Goal: Go to known website: Access a specific website the user already knows

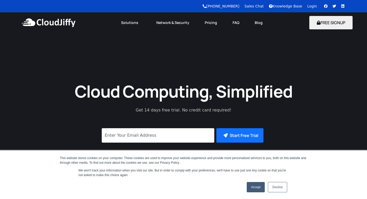
click at [310, 7] on link "Login" at bounding box center [312, 6] width 10 height 4
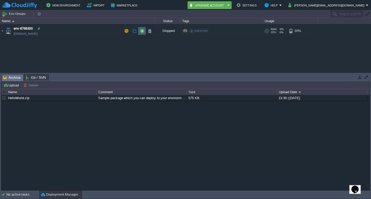
click at [139, 32] on td at bounding box center [142, 31] width 8 height 8
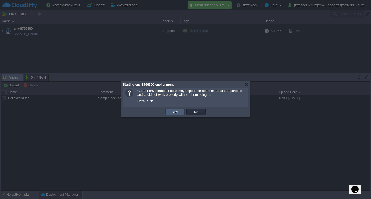
click at [178, 112] on button "Yes" at bounding box center [175, 111] width 9 height 5
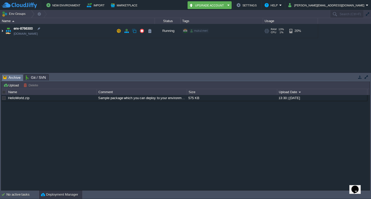
click at [3, 29] on img at bounding box center [2, 31] width 4 height 14
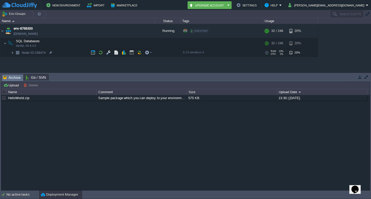
click at [13, 54] on img at bounding box center [12, 53] width 3 height 8
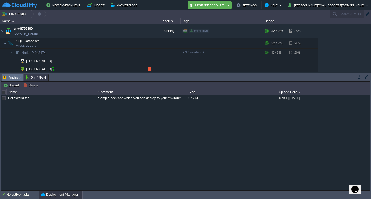
click at [53, 70] on div at bounding box center [52, 69] width 5 height 5
